Goal: Task Accomplishment & Management: Complete application form

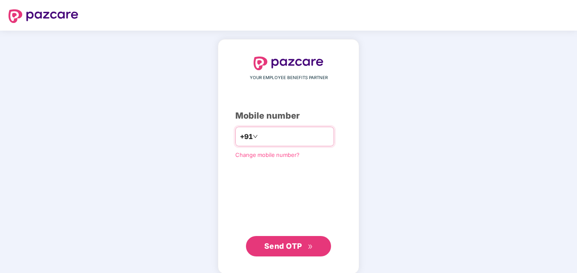
click at [259, 136] on input "*********" at bounding box center [294, 137] width 70 height 14
click at [259, 135] on input "**********" at bounding box center [294, 137] width 70 height 14
type input "**********"
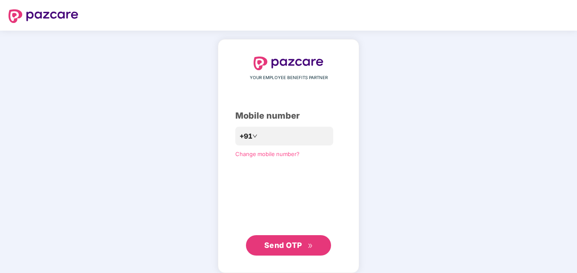
click at [295, 241] on span "Send OTP" at bounding box center [283, 245] width 38 height 9
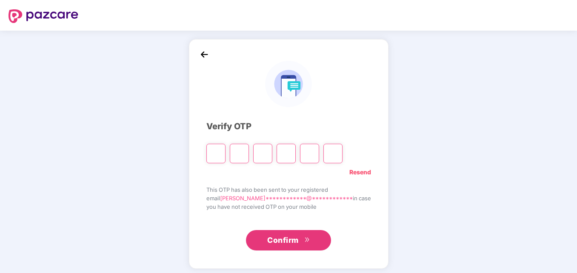
type input "*"
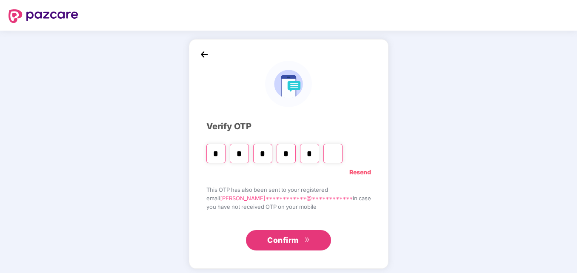
type input "*"
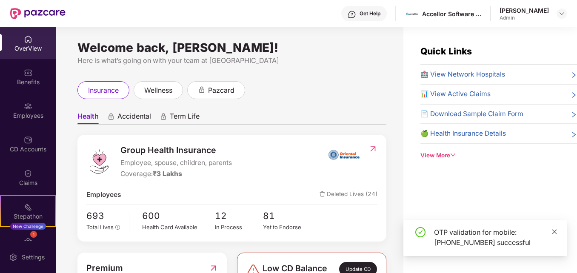
click at [555, 231] on icon "close" at bounding box center [554, 231] width 5 height 5
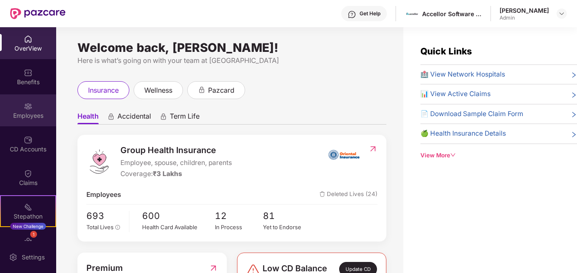
click at [29, 114] on div "Employees" at bounding box center [28, 115] width 56 height 9
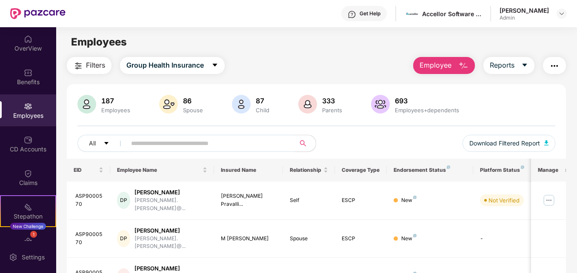
click at [451, 69] on span "Employee" at bounding box center [435, 65] width 32 height 11
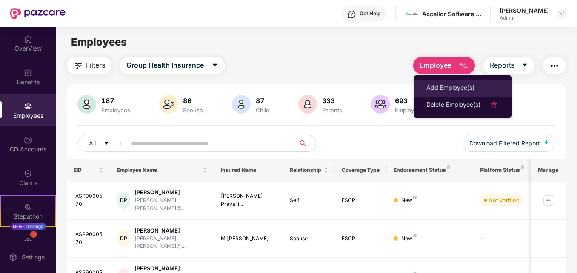
click at [443, 91] on div "Add Employee(s)" at bounding box center [450, 88] width 48 height 10
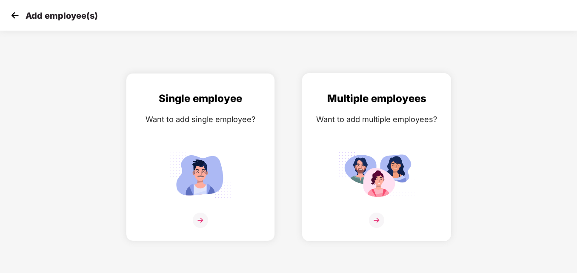
click at [366, 185] on img at bounding box center [376, 174] width 77 height 53
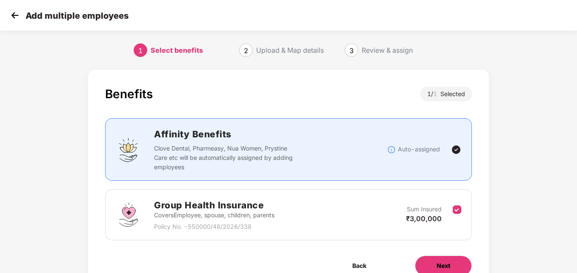
click at [447, 259] on button "Next" at bounding box center [443, 266] width 57 height 20
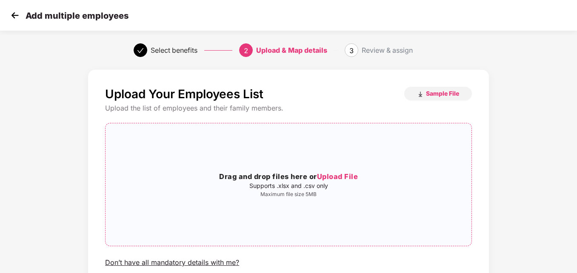
click at [345, 177] on span "Upload File" at bounding box center [337, 176] width 41 height 9
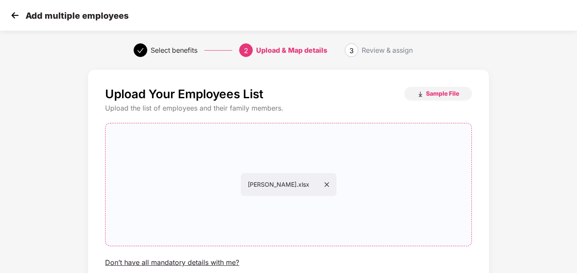
click at [575, 222] on div "Upload Your Employees List Sample File Upload the list of employees and their f…" at bounding box center [288, 204] width 577 height 276
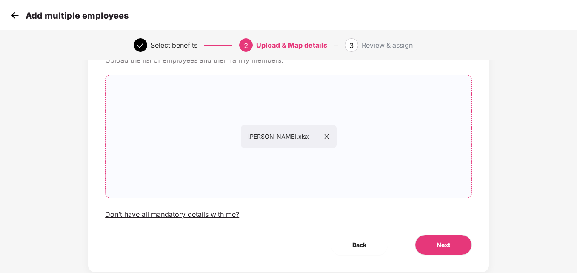
scroll to position [68, 0]
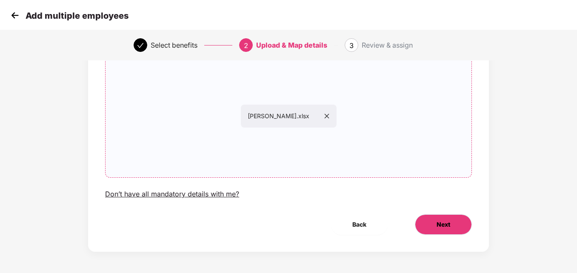
click at [439, 230] on button "Next" at bounding box center [443, 224] width 57 height 20
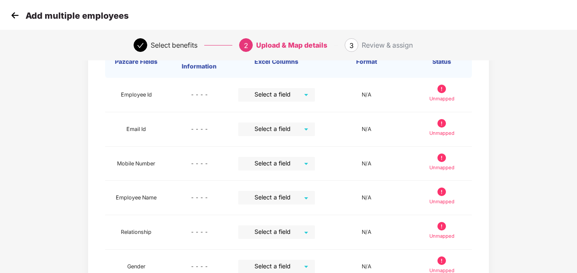
scroll to position [0, 0]
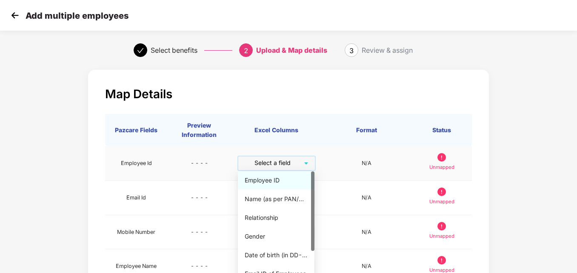
click at [279, 168] on input "search" at bounding box center [273, 163] width 61 height 13
click at [274, 177] on div "Employee ID" at bounding box center [276, 180] width 63 height 9
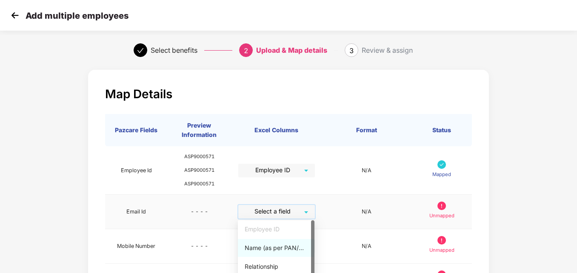
click at [268, 214] on input "search" at bounding box center [273, 211] width 61 height 13
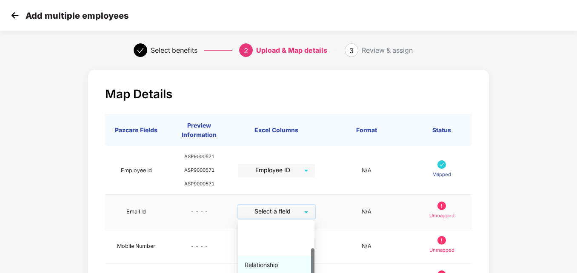
scroll to position [38, 0]
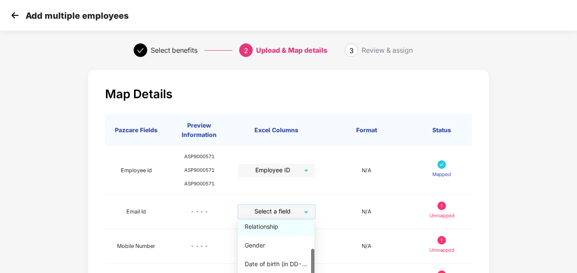
drag, startPoint x: 313, startPoint y: 245, endPoint x: 311, endPoint y: 273, distance: 29.0
click at [311, 273] on html "Add multiple employees Select benefits 2 Upload & Map details 3 Review & assign…" at bounding box center [288, 136] width 577 height 273
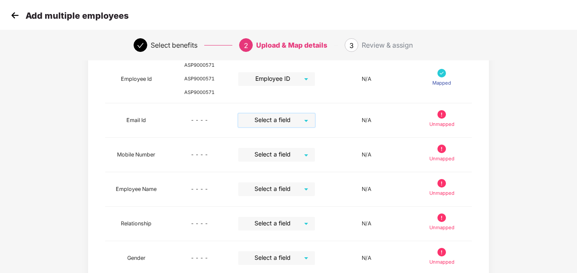
scroll to position [97, 0]
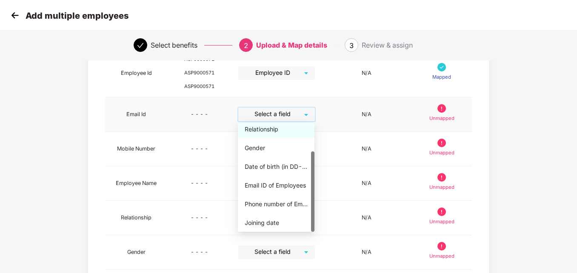
click at [305, 118] on div "Select a field" at bounding box center [276, 115] width 77 height 14
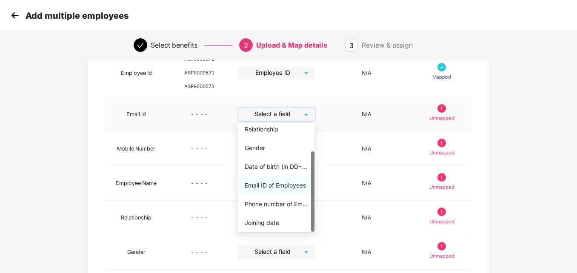
click at [285, 186] on div "Email ID of Employees" at bounding box center [276, 185] width 63 height 9
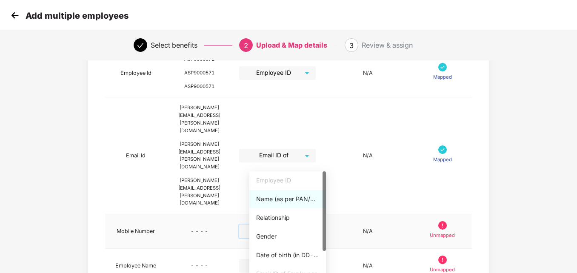
click at [282, 225] on input "search" at bounding box center [274, 231] width 61 height 13
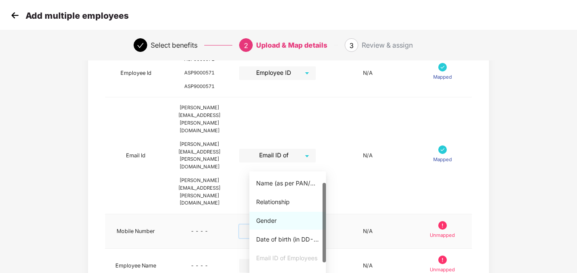
scroll to position [38, 0]
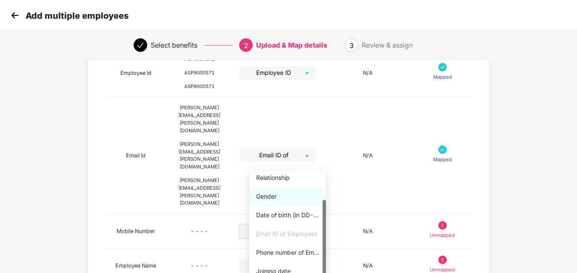
drag, startPoint x: 324, startPoint y: 236, endPoint x: 325, endPoint y: 287, distance: 51.0
click at [325, 176] on html "Add multiple employees Select benefits 2 Upload & Map details 3 Review & assign…" at bounding box center [288, 39] width 577 height 273
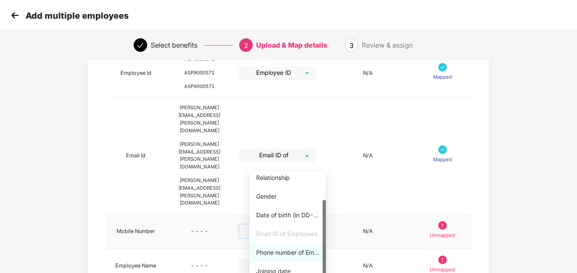
click at [303, 254] on div "Phone number of Employees" at bounding box center [287, 252] width 63 height 9
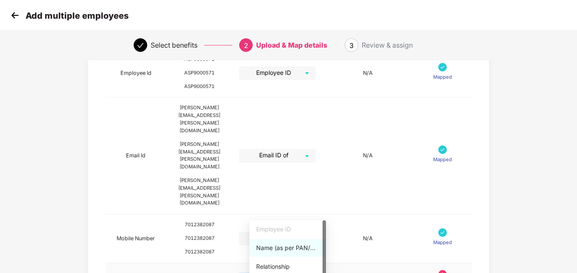
click at [270, 250] on div "Name (as per PAN/Aadhar Card)" at bounding box center [287, 247] width 63 height 9
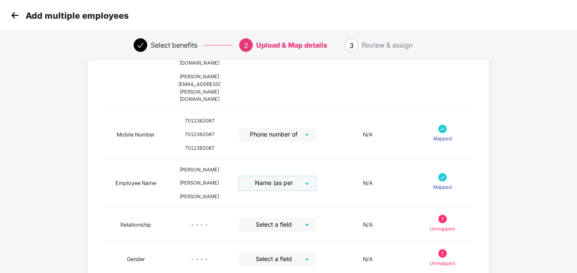
scroll to position [209, 0]
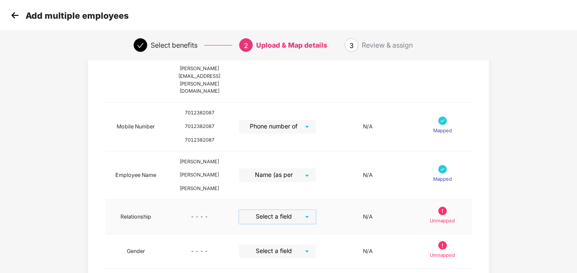
click at [290, 210] on input "search" at bounding box center [274, 216] width 61 height 13
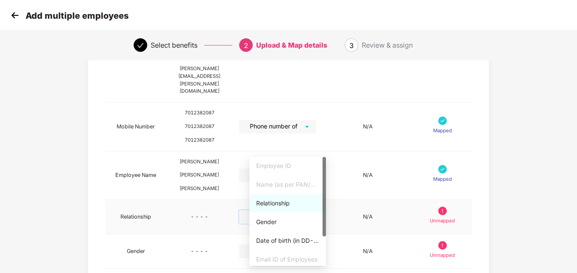
click at [281, 205] on div "Relationship" at bounding box center [287, 203] width 63 height 9
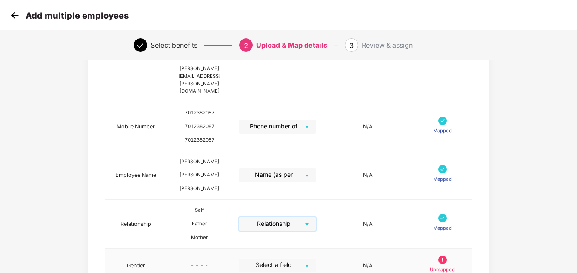
click at [277, 259] on input "search" at bounding box center [274, 265] width 61 height 13
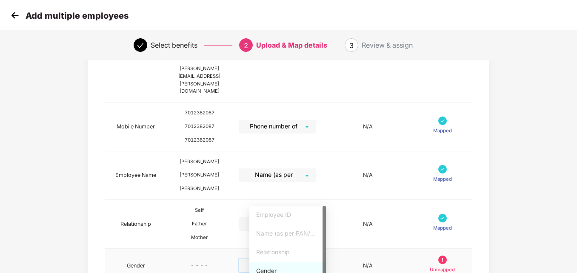
click at [271, 271] on div "Gender" at bounding box center [287, 270] width 63 height 9
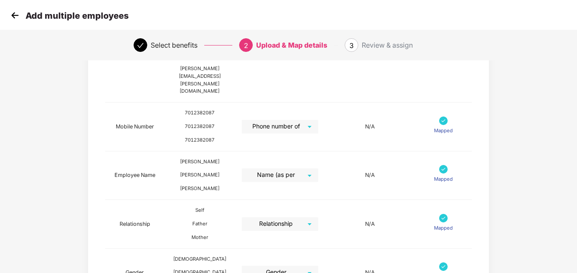
click at [561, 174] on div "Map Details Pazcare Fields Preview Information Excel Columns Format Status Empl…" at bounding box center [288, 148] width 577 height 584
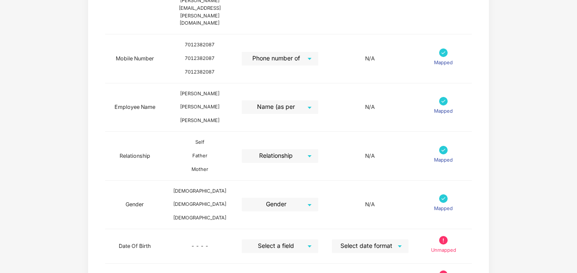
scroll to position [294, 0]
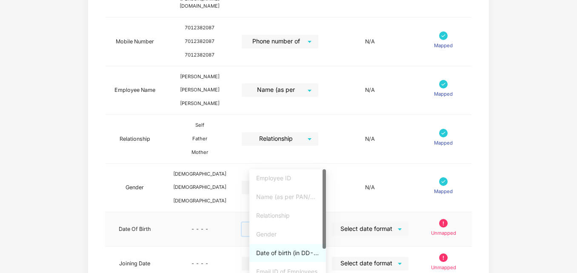
click at [308, 222] on input "search" at bounding box center [276, 228] width 61 height 13
click at [296, 252] on div "Date of birth (in DD-MMM-YYYY format) as per PAN/Aadhar Card" at bounding box center [287, 252] width 63 height 9
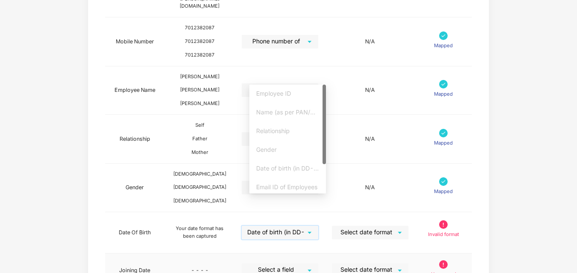
click at [316, 263] on div "Select a field" at bounding box center [280, 270] width 77 height 14
click at [325, 173] on div at bounding box center [323, 139] width 3 height 109
drag, startPoint x: 324, startPoint y: 161, endPoint x: 327, endPoint y: 206, distance: 45.6
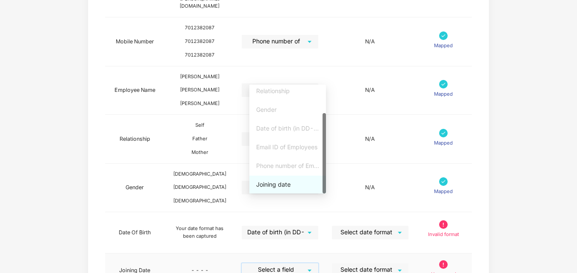
click at [281, 187] on div "Joining date" at bounding box center [287, 184] width 63 height 9
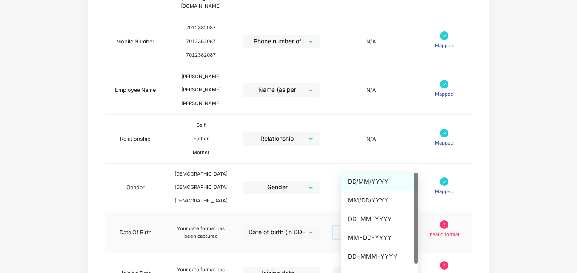
click at [374, 226] on input "search" at bounding box center [368, 232] width 61 height 13
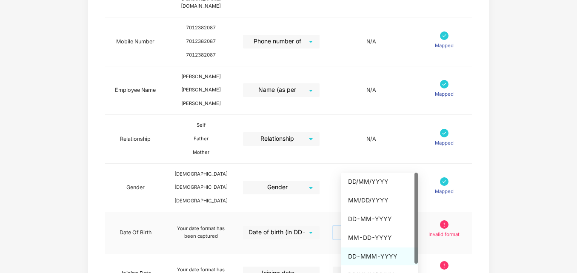
click at [370, 255] on div "DD-MMM-YYYY" at bounding box center [379, 256] width 63 height 9
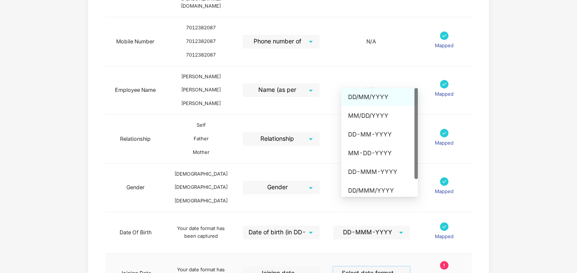
click at [368, 267] on input "search" at bounding box center [368, 273] width 61 height 13
click at [370, 175] on div "DD-MMM-YYYY" at bounding box center [379, 171] width 63 height 9
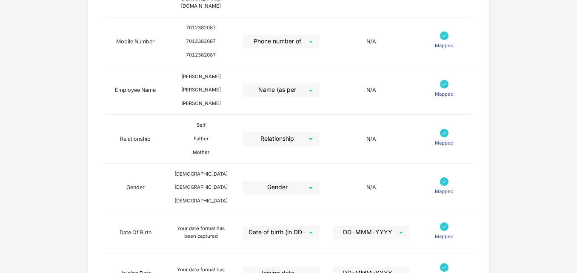
click at [490, 165] on div "Map Details Pazcare Fields Preview Information Excel Columns Format Status Empl…" at bounding box center [288, 69] width 481 height 597
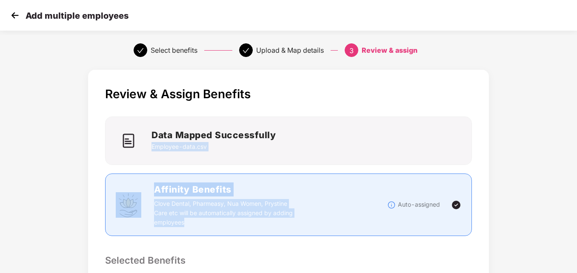
scroll to position [0, 1]
drag, startPoint x: 575, startPoint y: 122, endPoint x: 579, endPoint y: 185, distance: 63.9
click at [576, 185] on html "Add multiple employees Select benefits Upload & Map details 3 Review & assign R…" at bounding box center [288, 136] width 577 height 273
drag, startPoint x: 577, startPoint y: 185, endPoint x: 517, endPoint y: 215, distance: 67.2
click at [517, 215] on div "Review & Assign Benefits Data Mapped Successfully Employee-data.csv Affinity Be…" at bounding box center [288, 275] width 481 height 418
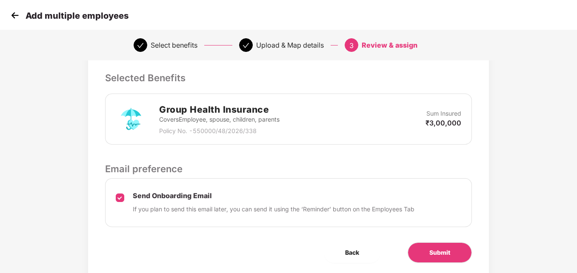
scroll to position [186, 1]
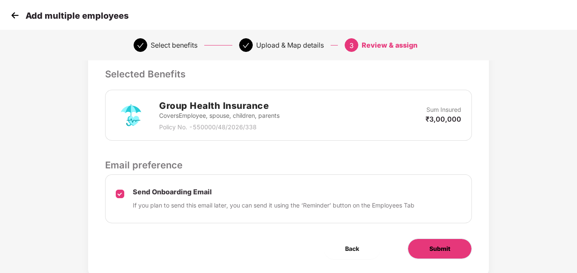
click at [432, 254] on button "Submit" at bounding box center [439, 249] width 64 height 20
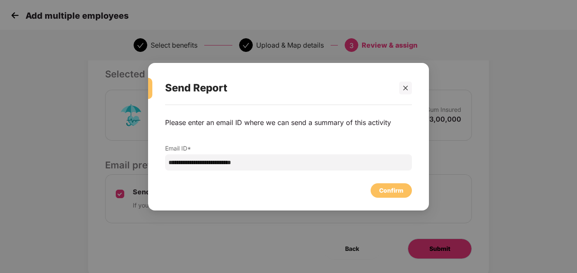
scroll to position [0, 1]
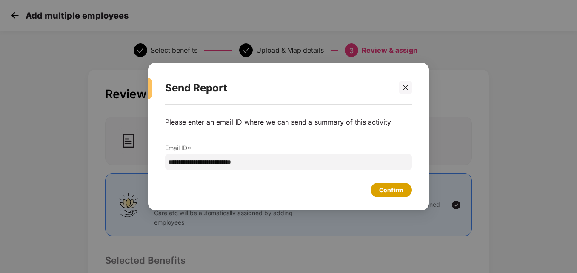
click at [395, 194] on div "Confirm" at bounding box center [391, 189] width 24 height 9
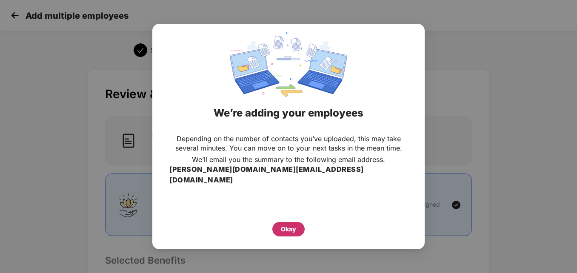
click at [288, 226] on div "Okay" at bounding box center [288, 229] width 15 height 9
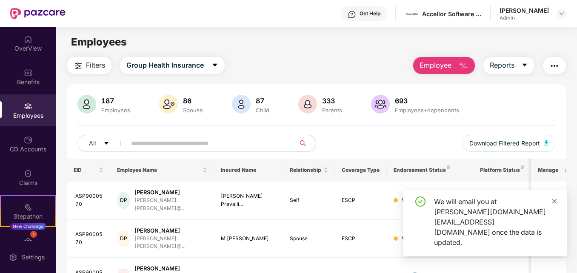
click at [554, 203] on icon "close" at bounding box center [554, 201] width 5 height 5
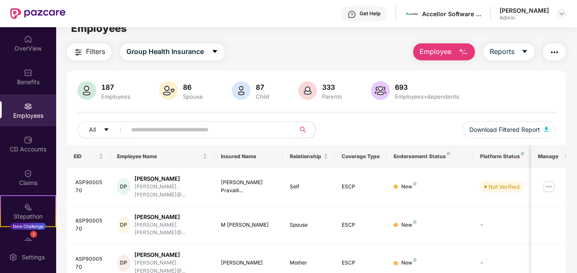
scroll to position [14, 0]
click at [217, 129] on input "text" at bounding box center [207, 129] width 152 height 13
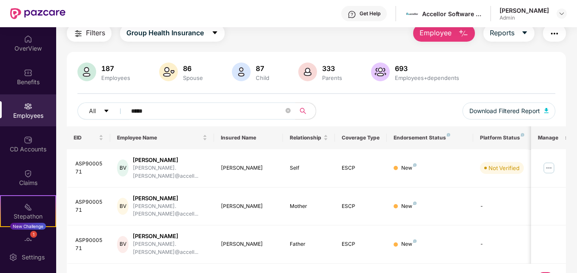
click at [137, 110] on input "*****" at bounding box center [207, 111] width 152 height 13
type input "*****"
